Goal: Task Accomplishment & Management: Use online tool/utility

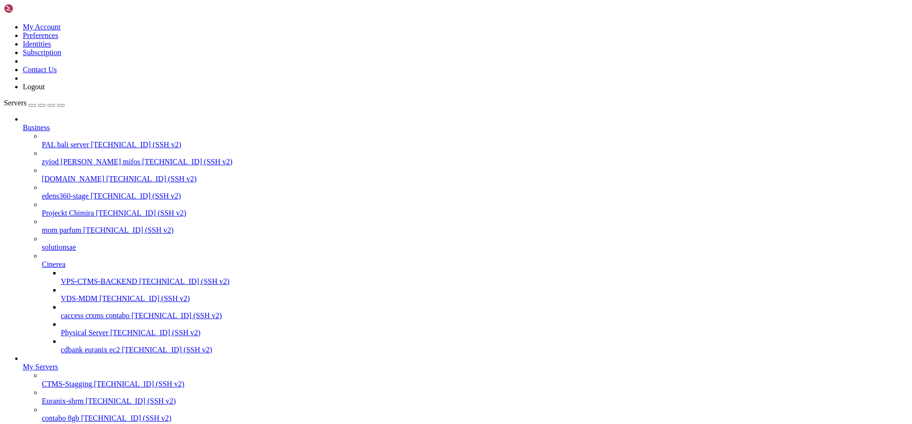
scroll to position [110, 0]
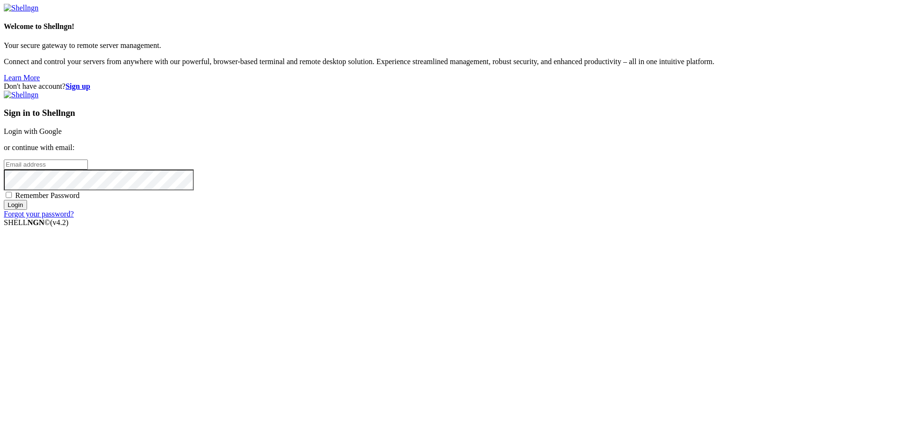
click at [62, 135] on link "Login with Google" at bounding box center [33, 131] width 58 height 8
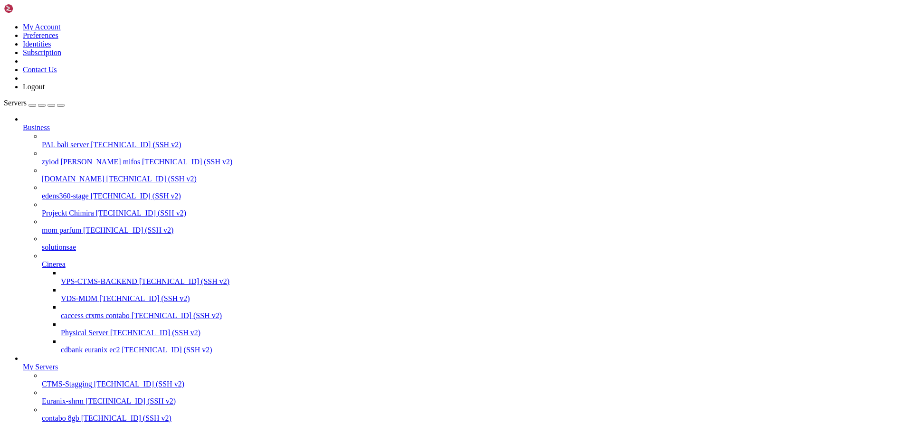
scroll to position [110, 0]
click at [81, 414] on span "[TECHNICAL_ID] (SSH v2)" at bounding box center [126, 418] width 90 height 8
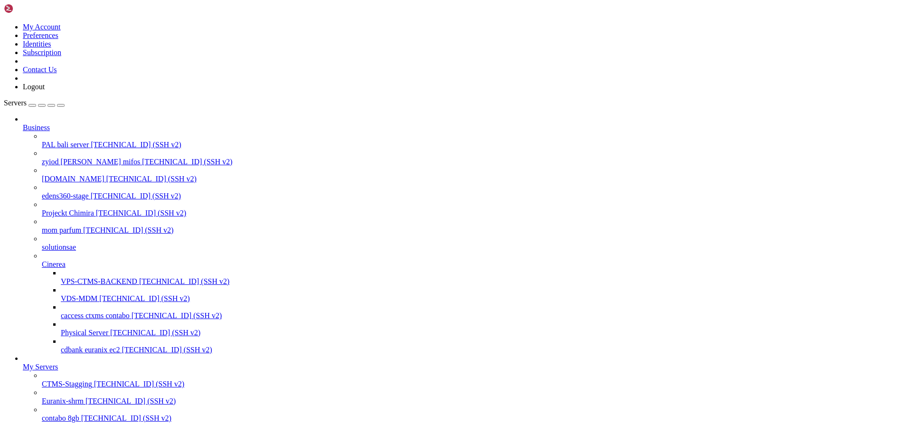
click at [81, 414] on span "[TECHNICAL_ID] (SSH v2)" at bounding box center [126, 418] width 90 height 8
drag, startPoint x: 36, startPoint y: 1355, endPoint x: 152, endPoint y: 1355, distance: 116.4
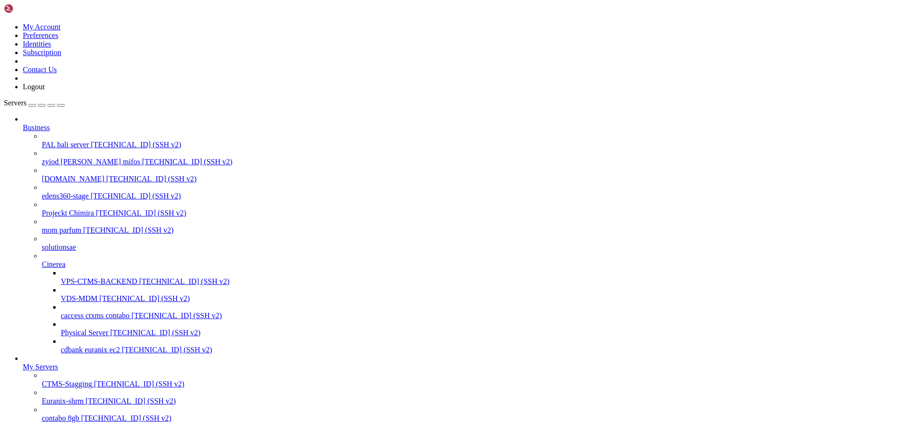
scroll to position [5982, 0]
drag, startPoint x: 404, startPoint y: 1650, endPoint x: 10, endPoint y: 1541, distance: 408.5
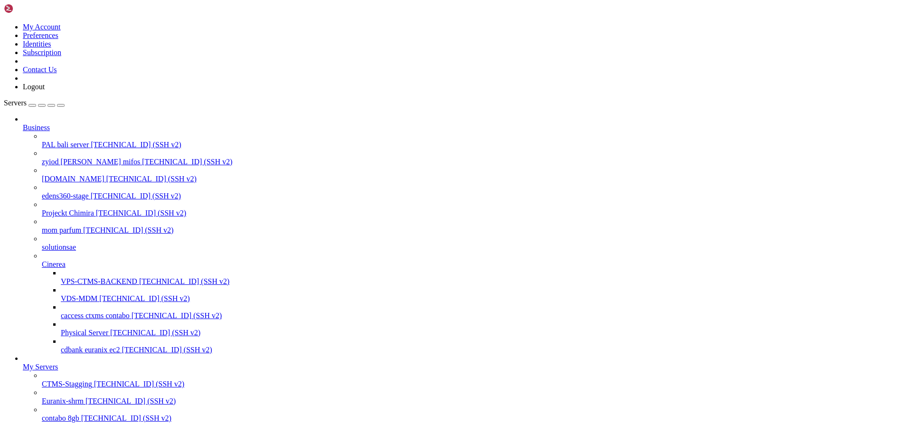
drag, startPoint x: 397, startPoint y: 1649, endPoint x: 9, endPoint y: 1538, distance: 404.0
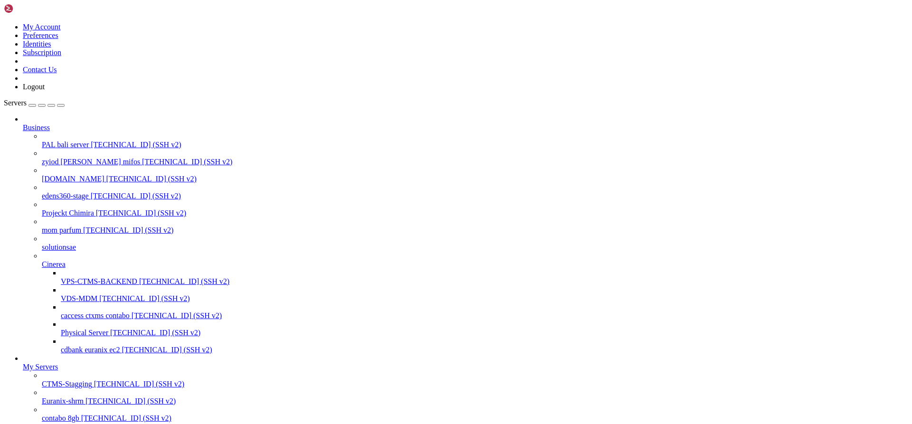
drag, startPoint x: 302, startPoint y: 1370, endPoint x: 84, endPoint y: 1365, distance: 218.1
